Goal: Communication & Community: Ask a question

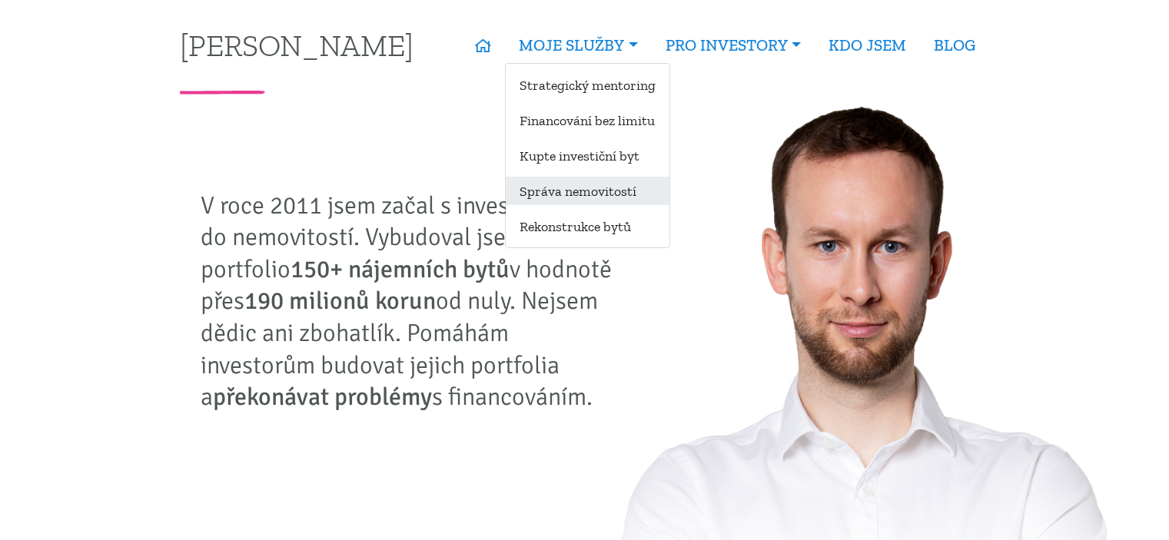
click at [578, 196] on link "Správa nemovitostí" at bounding box center [588, 191] width 164 height 28
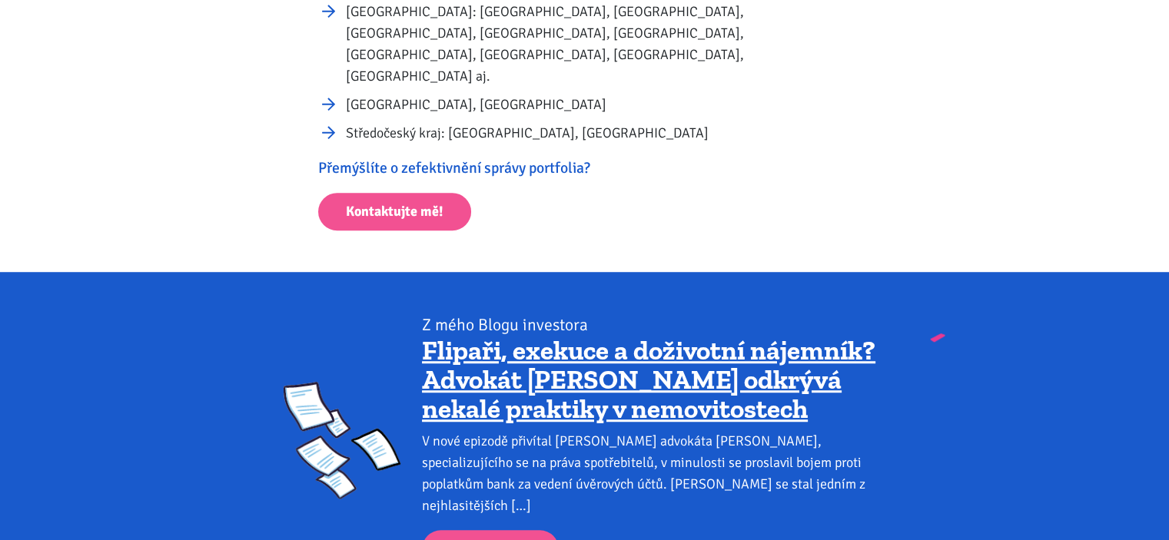
scroll to position [1025, 0]
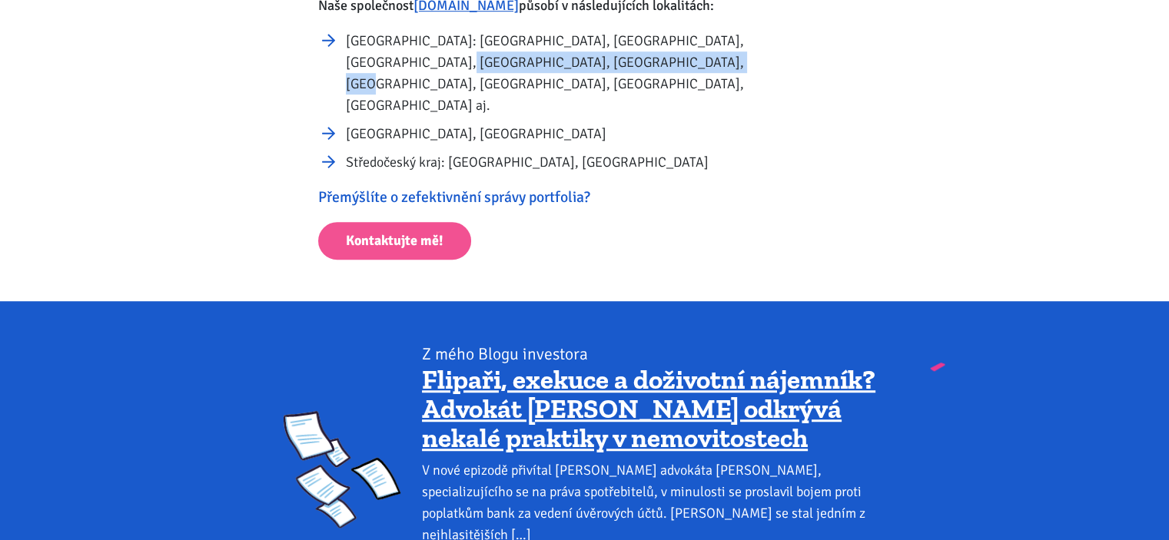
drag, startPoint x: 770, startPoint y: 44, endPoint x: 836, endPoint y: 71, distance: 71.7
click at [836, 52] on li "Ústecký kraj: Ústí nad Labem, Most, Bílina, Litvínov, Teplice, Chomutov, Podboř…" at bounding box center [598, 73] width 505 height 86
click at [610, 123] on li "Praha, Brno" at bounding box center [598, 134] width 505 height 22
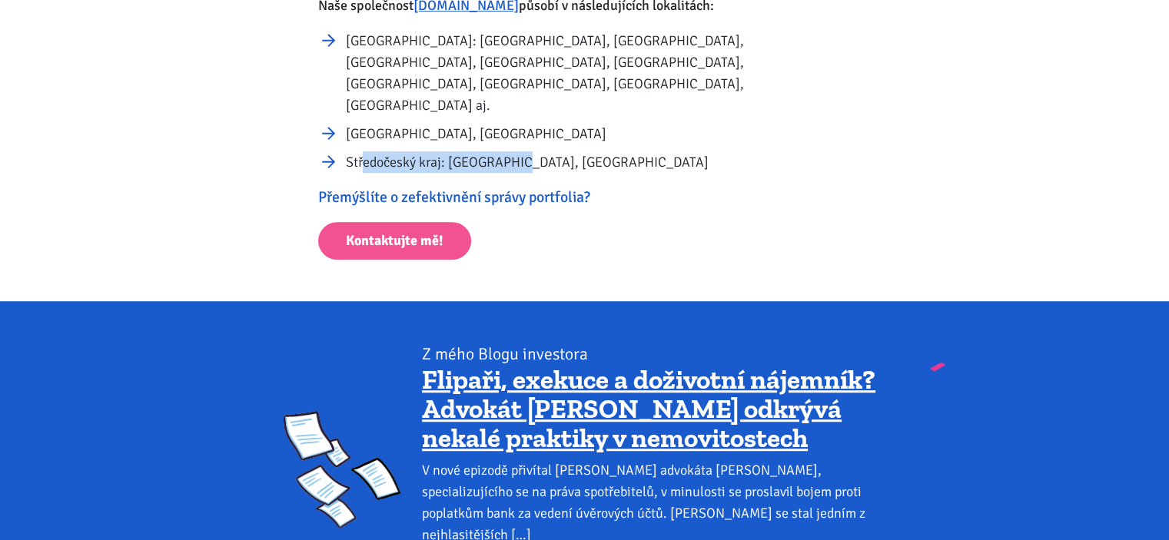
drag, startPoint x: 362, startPoint y: 123, endPoint x: 520, endPoint y: 110, distance: 158.1
click at [516, 151] on li "Středočeský kraj: Mělník, Příbram" at bounding box center [598, 162] width 505 height 22
click at [606, 151] on li "Středočeský kraj: Mělník, Příbram" at bounding box center [598, 162] width 505 height 22
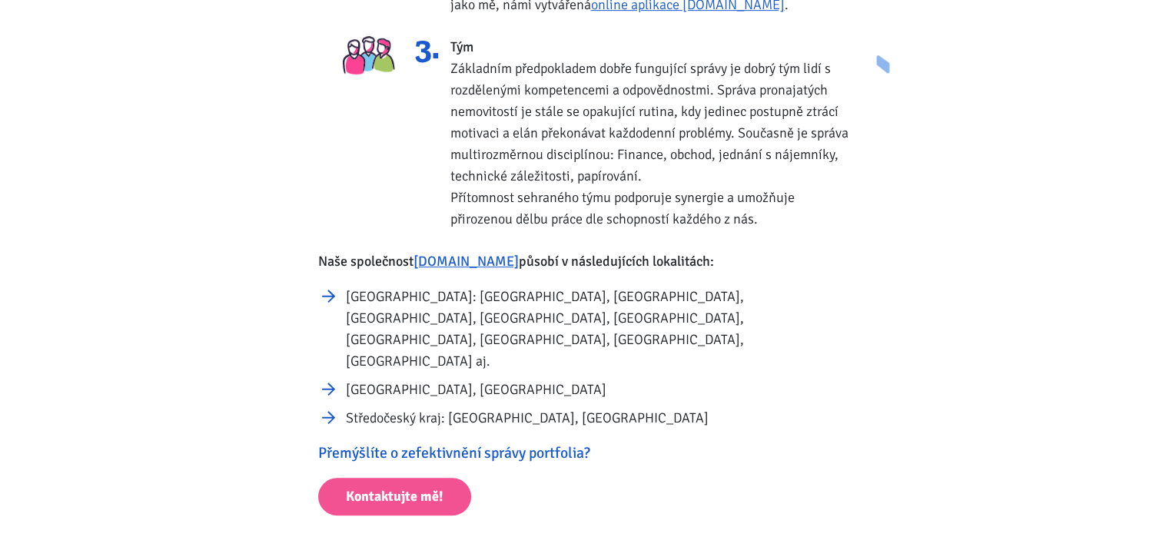
scroll to position [896, 0]
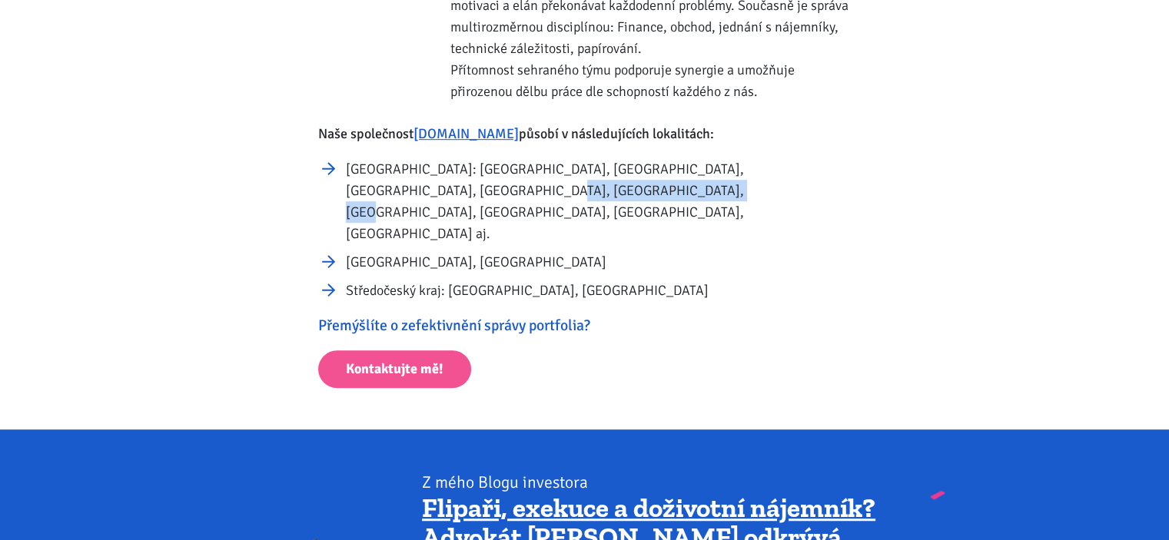
drag, startPoint x: 387, startPoint y: 187, endPoint x: 560, endPoint y: 193, distance: 172.3
click at [560, 193] on li "Ústecký kraj: Ústí nad Labem, Most, Bílina, Litvínov, Teplice, Chomutov, Podboř…" at bounding box center [598, 201] width 505 height 86
click at [550, 251] on li "Praha, Brno" at bounding box center [598, 262] width 505 height 22
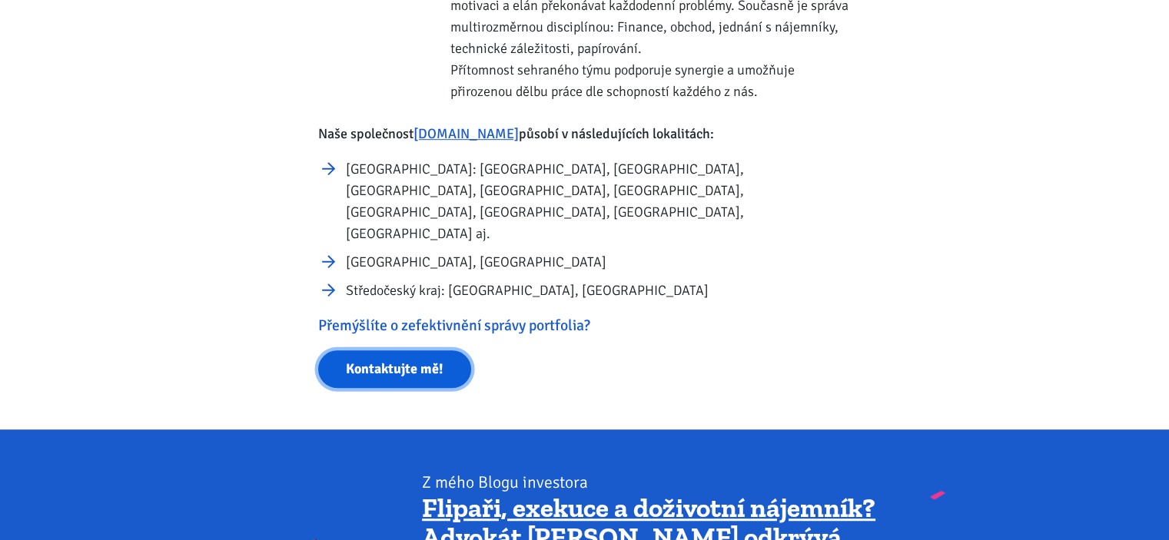
click at [384, 351] on link "Kontaktujte mě!" at bounding box center [394, 370] width 153 height 38
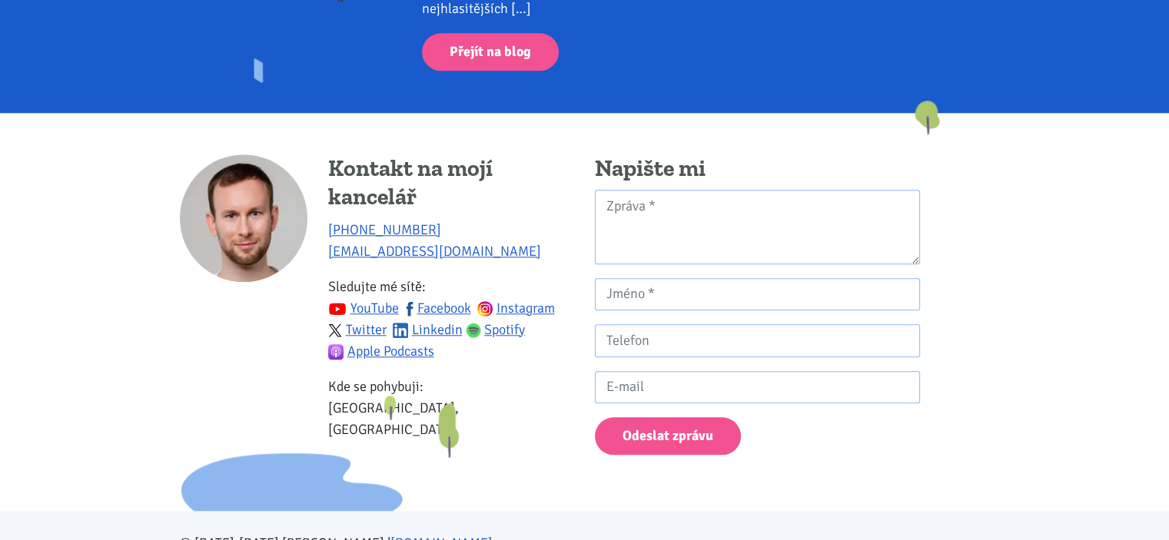
scroll to position [1554, 0]
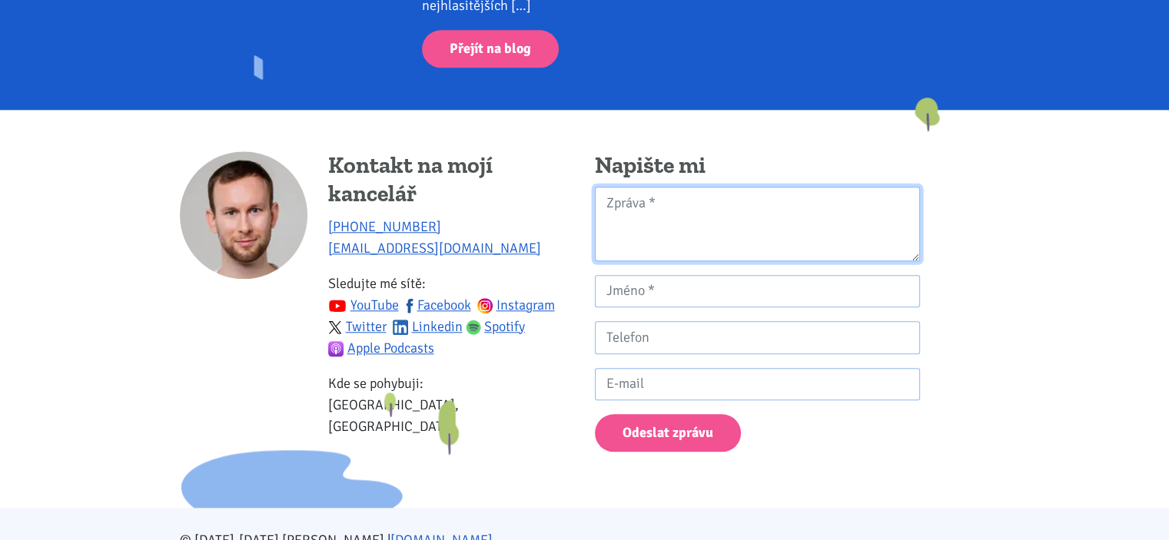
click at [716, 187] on textarea "Kontaktní formulář" at bounding box center [757, 224] width 325 height 75
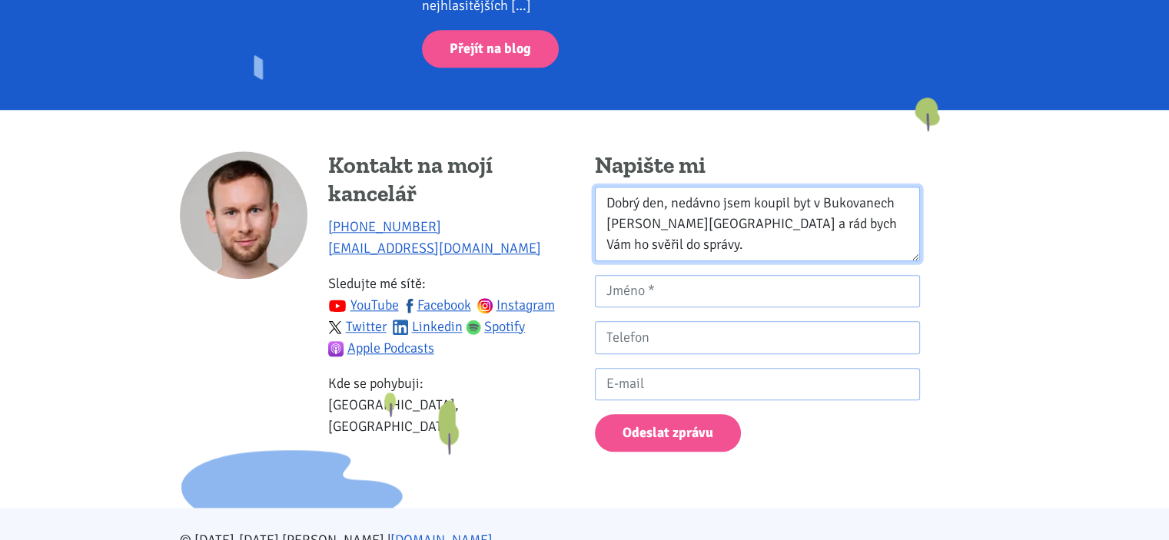
type textarea "Dobrý den, nedávno jsem koupil byt v Bukovanech u Sokolova a rád bych Vám ho sv…"
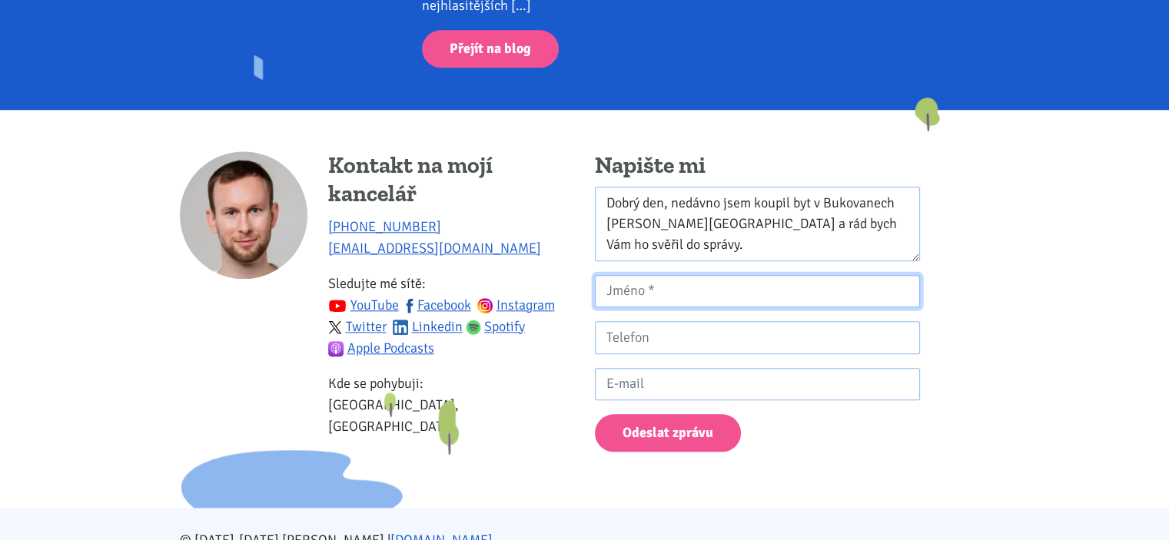
click at [692, 275] on input "Kontaktní formulář" at bounding box center [757, 291] width 325 height 33
type input "Miroslav Felcman"
type input "730978332"
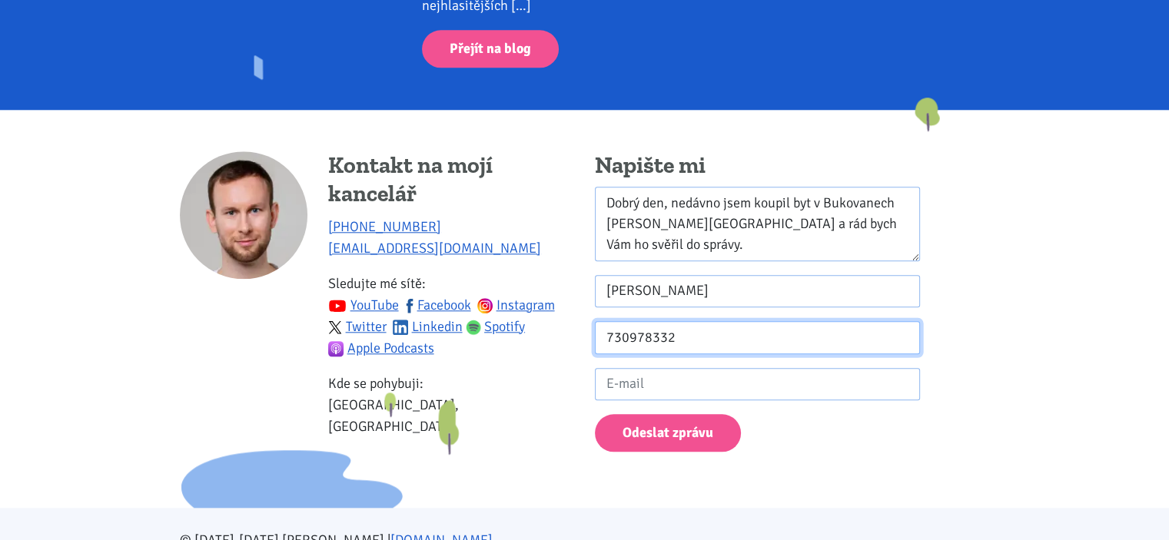
type input "felcman11@seznam.cz"
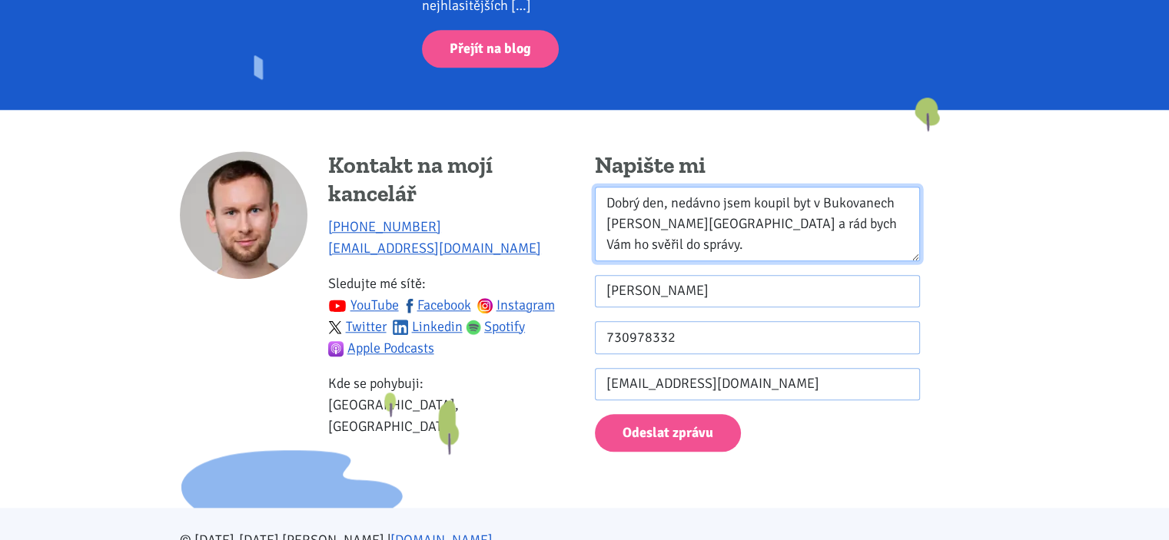
drag, startPoint x: 873, startPoint y: 162, endPoint x: 867, endPoint y: 172, distance: 11.7
click at [873, 187] on textarea "Dobrý den, nedávno jsem koupil byt v Bukovanech u Sokolova a rád bych Vám ho sv…" at bounding box center [757, 224] width 325 height 75
click at [815, 187] on textarea "Dobrý den, nedávno jsem koupil byt v Bukovanech u Sokolova a rád bych Vám ho sv…" at bounding box center [757, 224] width 325 height 75
click at [695, 187] on textarea "Dobrý den, nedávno jsem koupil byt 2+1 v Bukovanech u Sokolova a rád bych Vám h…" at bounding box center [757, 224] width 325 height 75
type textarea "Dobrý den, nedávno jsem koupil byt 2+1 v Bukovanech u Sokolova a rád bych Vám h…"
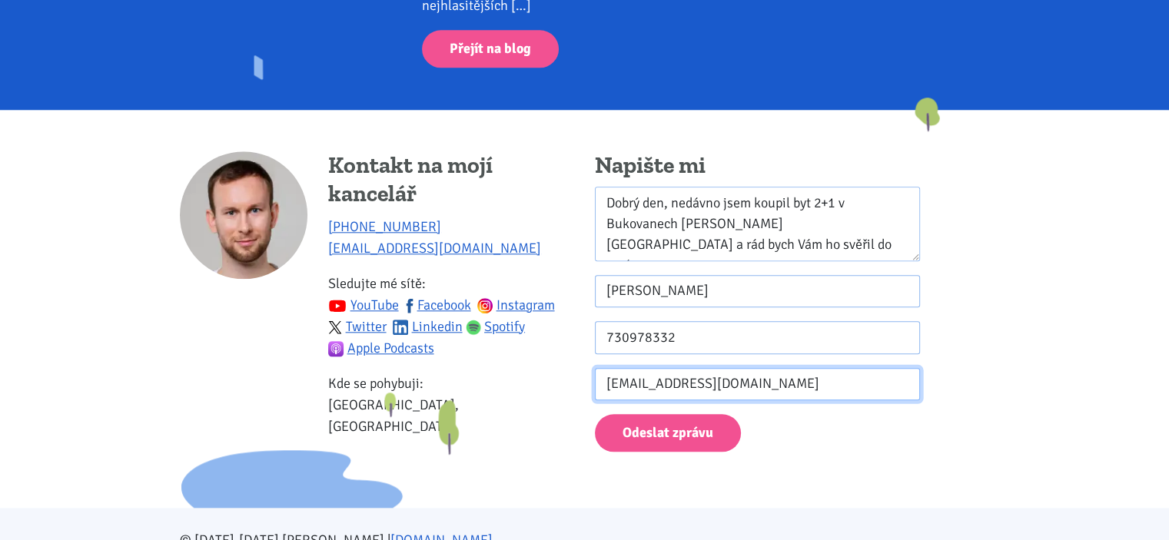
drag, startPoint x: 655, startPoint y: 320, endPoint x: 779, endPoint y: 326, distance: 123.9
click at [726, 368] on input "felcman11@seznam.cz" at bounding box center [757, 384] width 325 height 33
drag, startPoint x: 1125, startPoint y: 384, endPoint x: 1123, endPoint y: 394, distance: 10.3
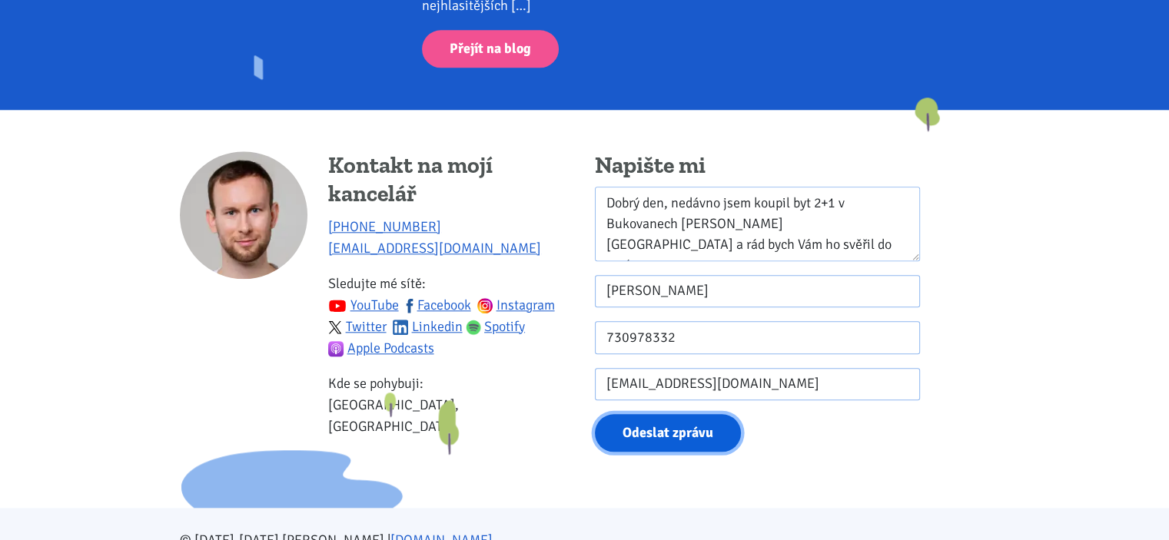
click at [676, 414] on button "Odeslat zprávu" at bounding box center [668, 433] width 146 height 38
